Goal: Transaction & Acquisition: Purchase product/service

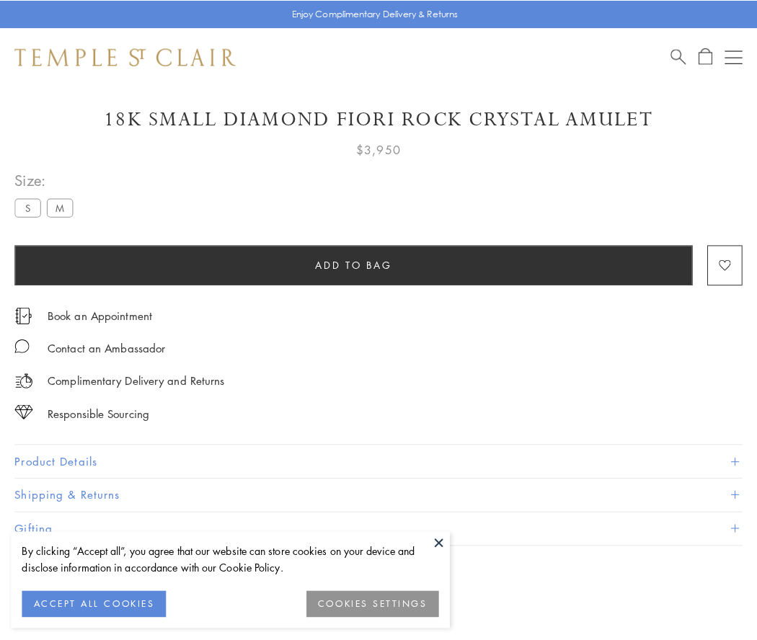
scroll to position [85, 0]
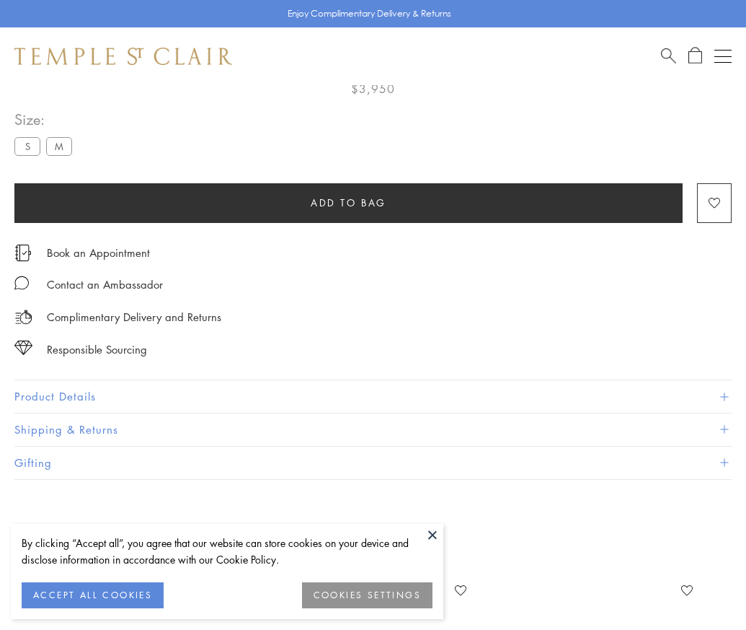
click at [348, 202] on span "Add to bag" at bounding box center [349, 203] width 76 height 16
